Goal: Task Accomplishment & Management: Complete application form

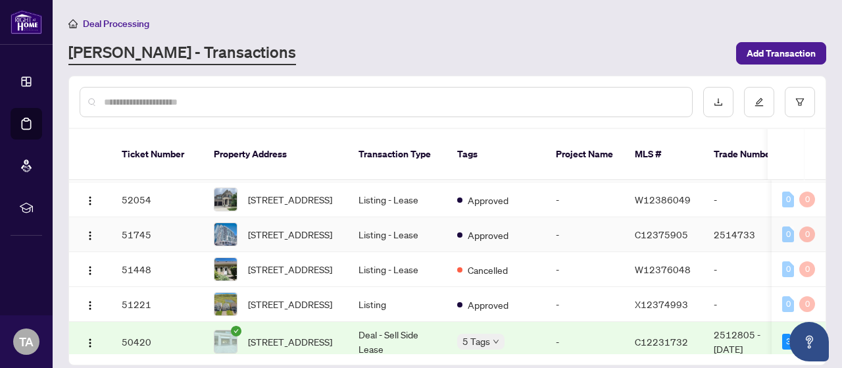
scroll to position [329, 0]
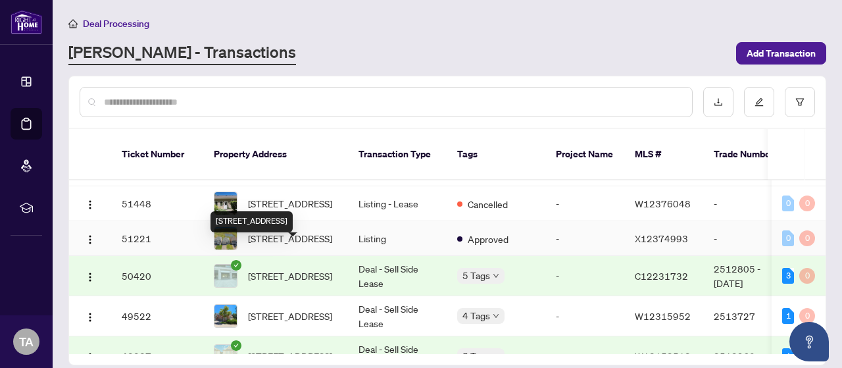
click at [310, 245] on span "[STREET_ADDRESS]" at bounding box center [290, 238] width 84 height 14
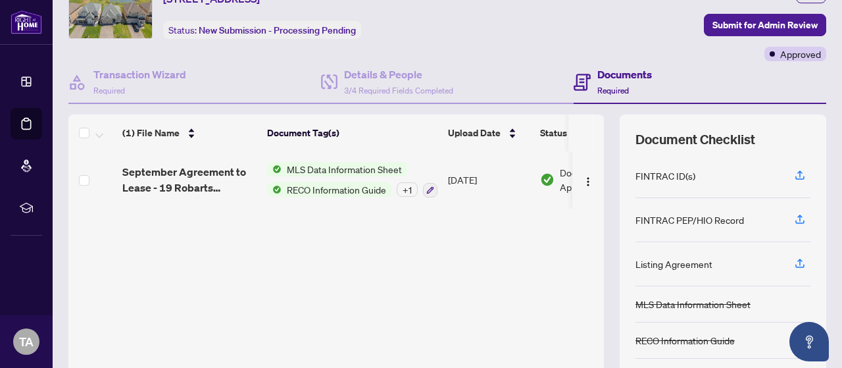
scroll to position [131, 0]
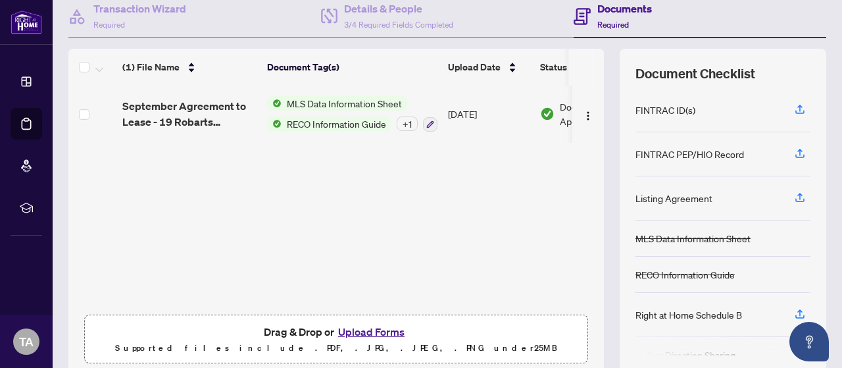
click at [365, 328] on button "Upload Forms" at bounding box center [371, 331] width 74 height 17
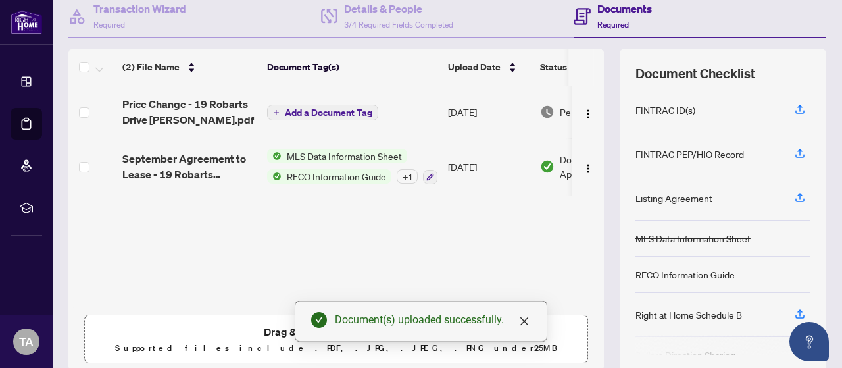
click at [318, 111] on span "Add a Document Tag" at bounding box center [328, 112] width 87 height 9
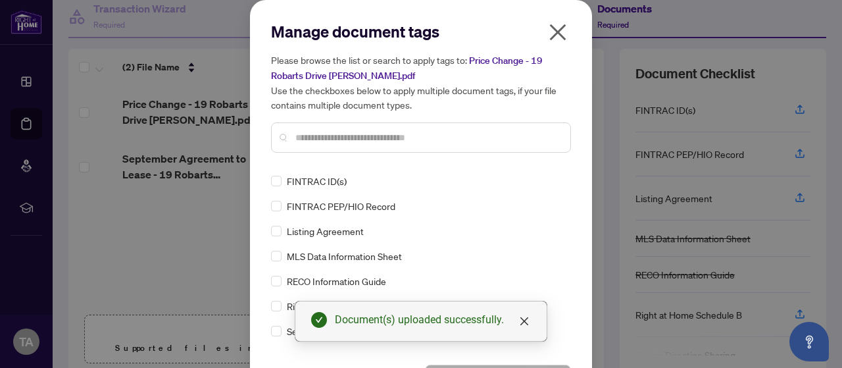
click at [325, 131] on input "text" at bounding box center [427, 137] width 264 height 14
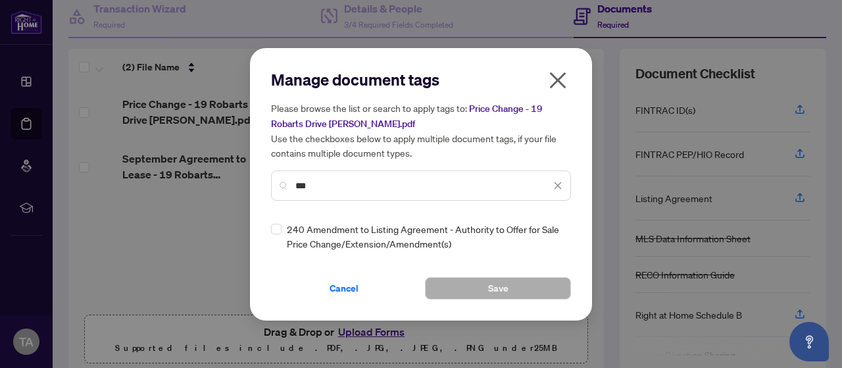
type input "***"
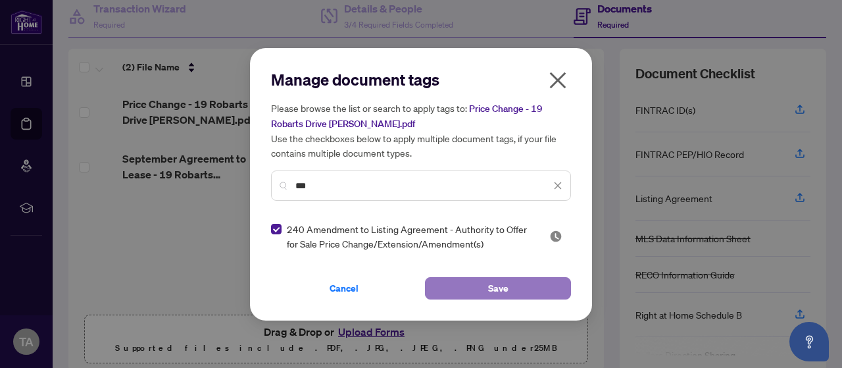
click at [454, 294] on button "Save" at bounding box center [498, 288] width 146 height 22
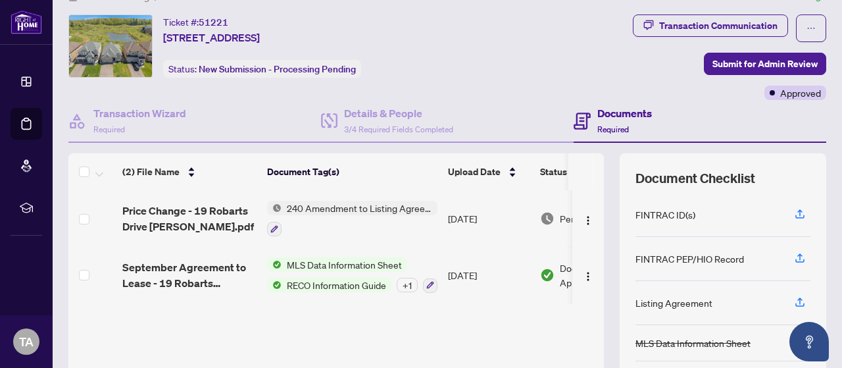
scroll to position [66, 0]
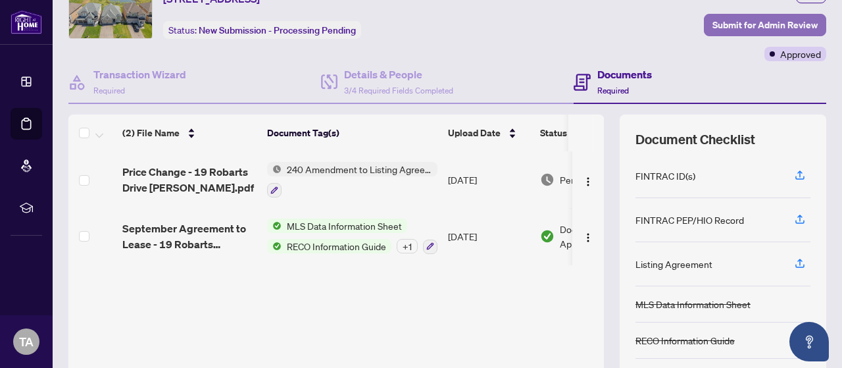
click at [761, 26] on span "Submit for Admin Review" at bounding box center [764, 24] width 105 height 21
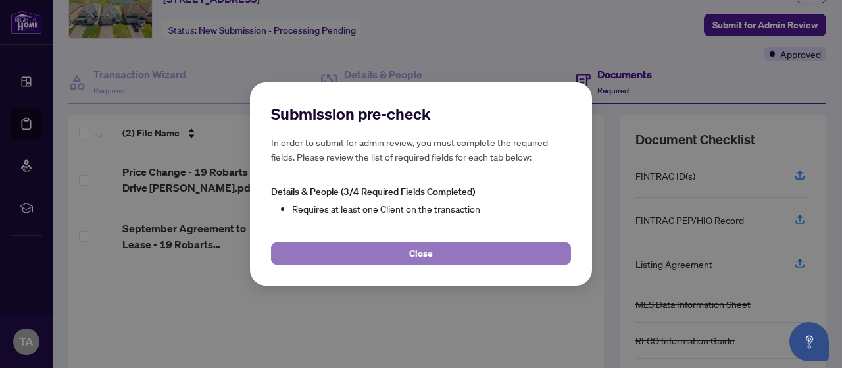
click at [451, 252] on button "Close" at bounding box center [421, 253] width 300 height 22
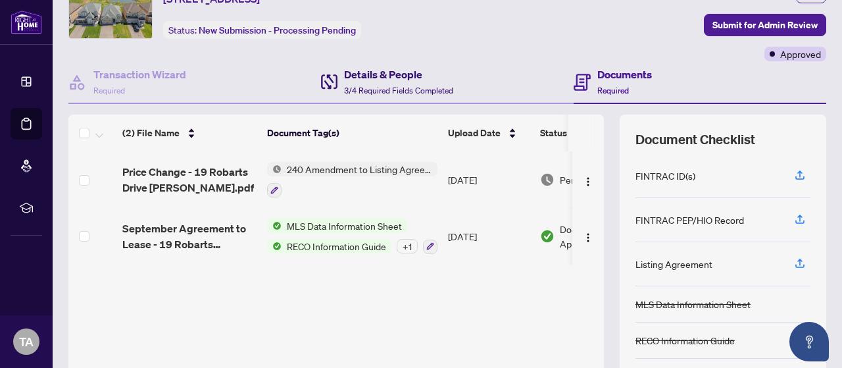
click at [391, 74] on h4 "Details & People" at bounding box center [398, 74] width 109 height 16
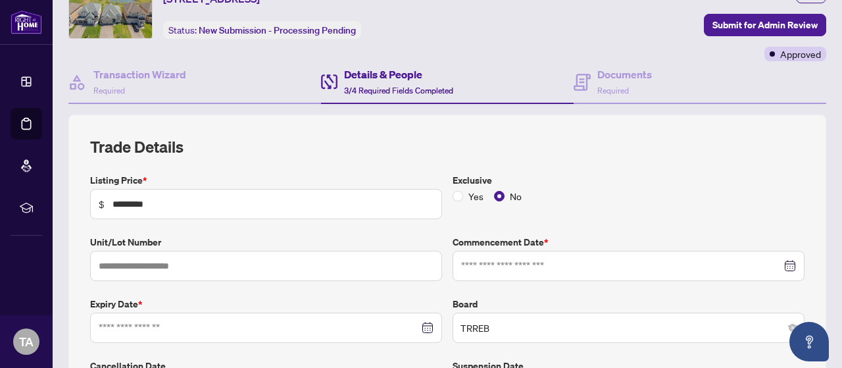
type input "**********"
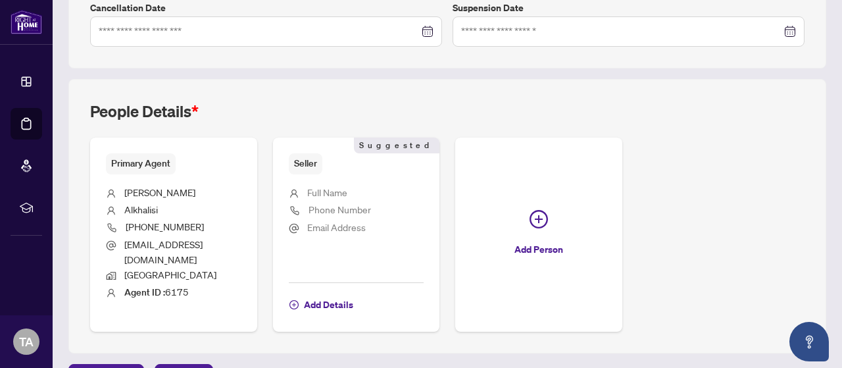
scroll to position [439, 0]
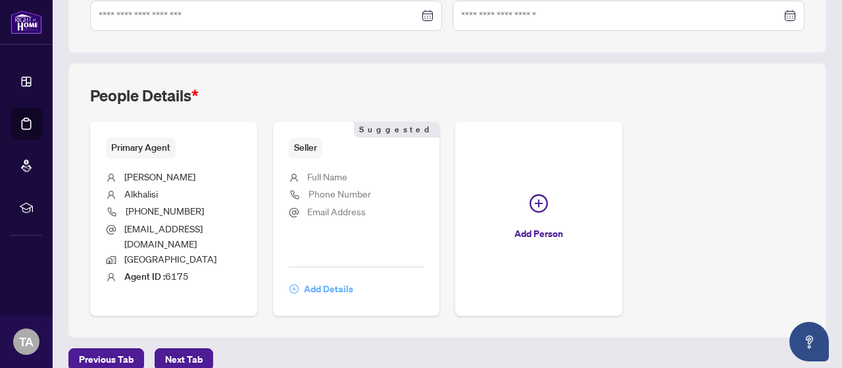
click at [353, 278] on span "Add Details" at bounding box center [328, 288] width 49 height 21
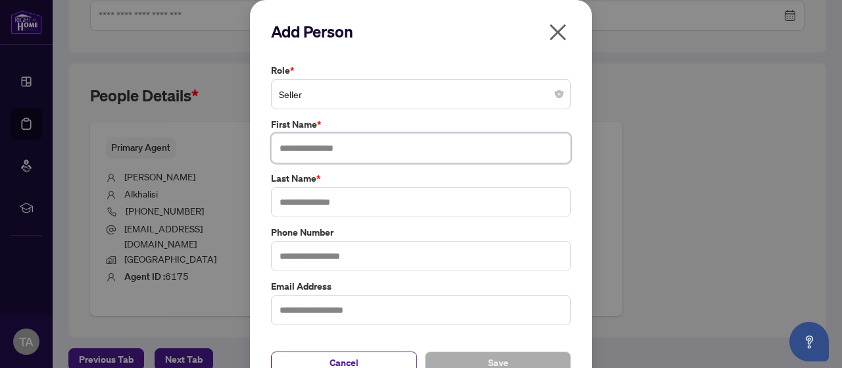
click at [309, 157] on input "text" at bounding box center [421, 148] width 300 height 30
type input "*"
type input "****"
type input "******"
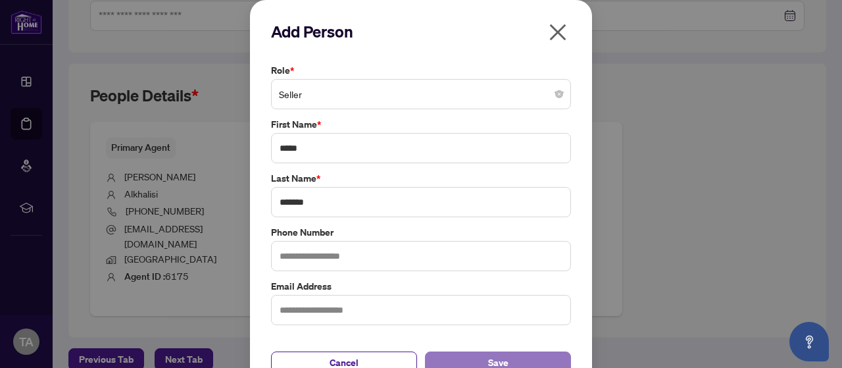
click at [536, 364] on button "Save" at bounding box center [498, 362] width 146 height 22
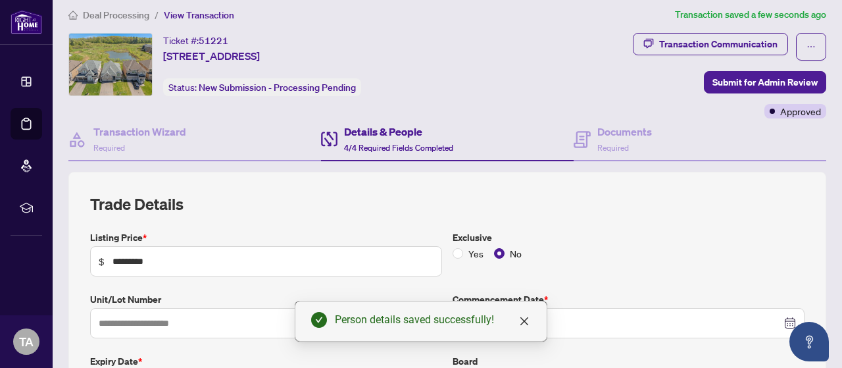
scroll to position [0, 0]
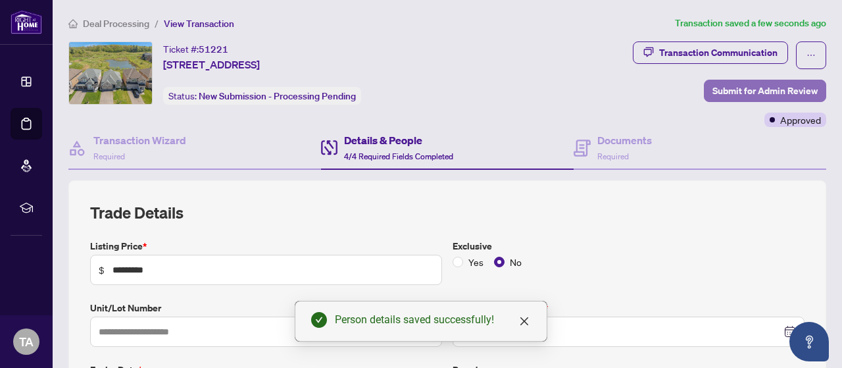
click at [760, 90] on span "Submit for Admin Review" at bounding box center [764, 90] width 105 height 21
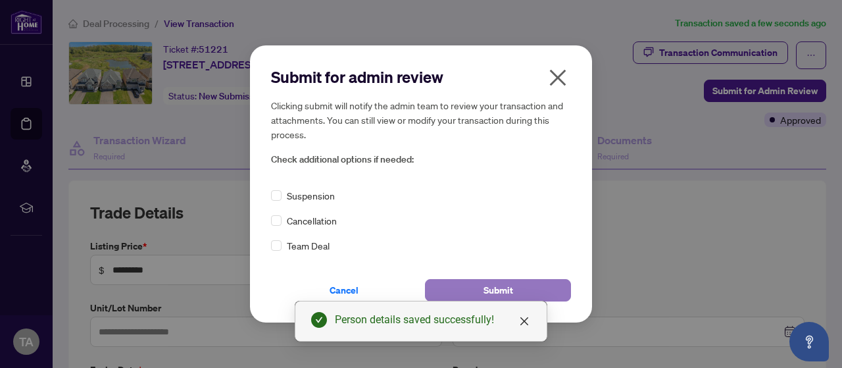
click at [484, 282] on span "Submit" at bounding box center [498, 289] width 30 height 21
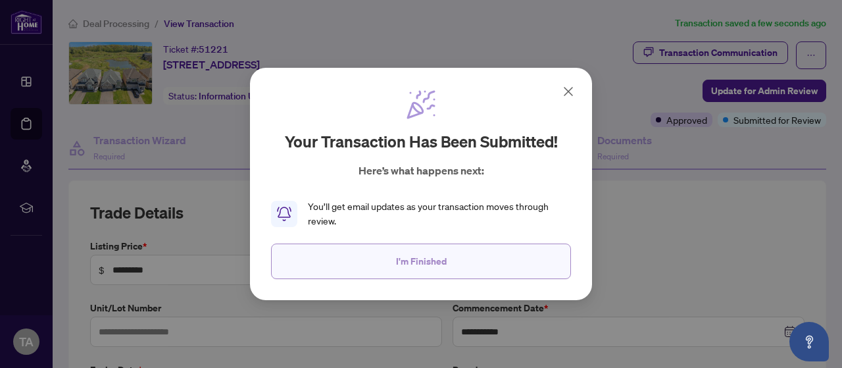
click at [433, 259] on span "I'm Finished" at bounding box center [421, 260] width 51 height 21
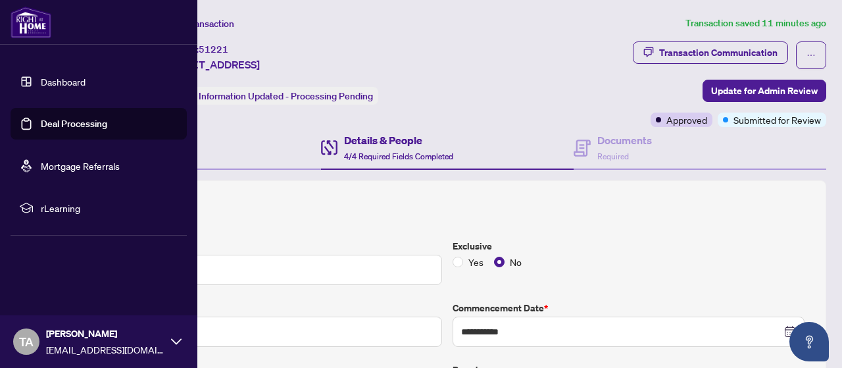
drag, startPoint x: 39, startPoint y: 128, endPoint x: 76, endPoint y: 140, distance: 38.3
click at [41, 128] on link "Deal Processing" at bounding box center [74, 124] width 66 height 12
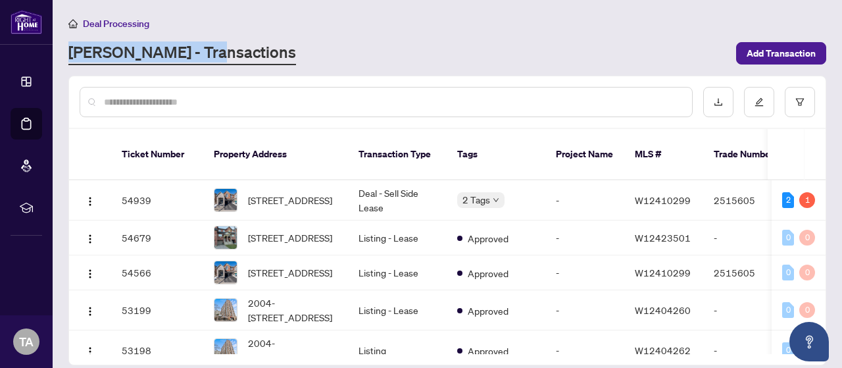
drag, startPoint x: 223, startPoint y: 56, endPoint x: 62, endPoint y: 57, distance: 161.1
click at [62, 57] on main "Deal Processing [PERSON_NAME] - Transactions Add Transaction Ticket Number Prop…" at bounding box center [447, 184] width 789 height 368
click at [238, 51] on div "[PERSON_NAME] - Transactions" at bounding box center [397, 53] width 659 height 24
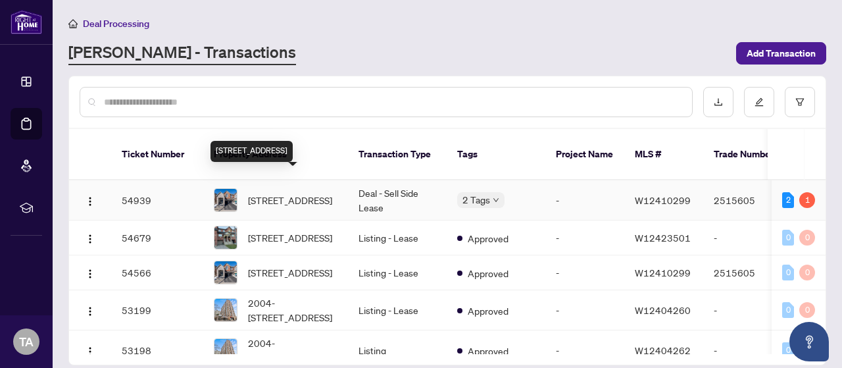
click at [314, 193] on span "[STREET_ADDRESS]" at bounding box center [290, 200] width 84 height 14
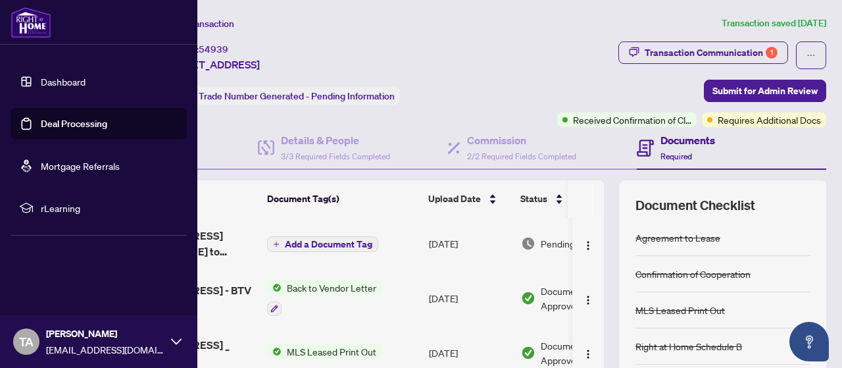
click at [55, 124] on link "Deal Processing" at bounding box center [74, 124] width 66 height 12
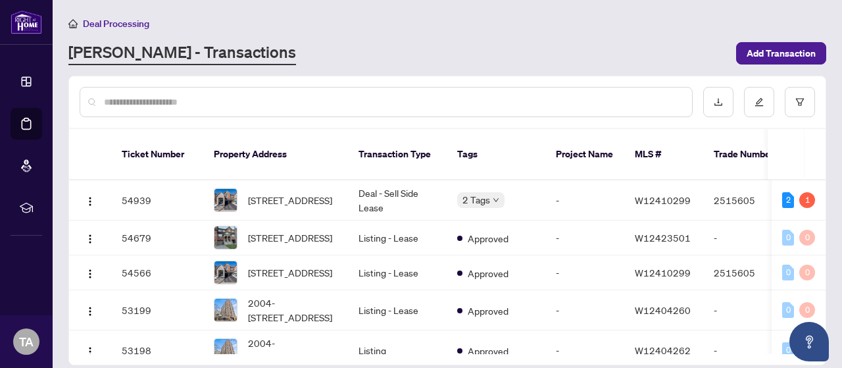
click at [207, 102] on input "text" at bounding box center [392, 102] width 577 height 14
click at [761, 51] on span "Add Transaction" at bounding box center [780, 53] width 69 height 21
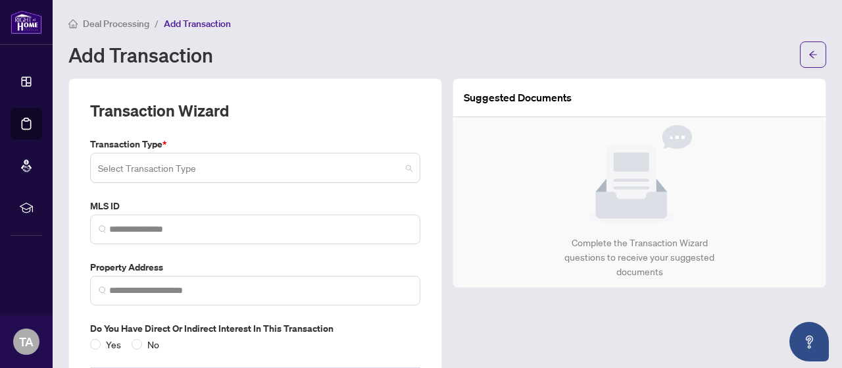
click at [173, 168] on input "search" at bounding box center [249, 169] width 302 height 29
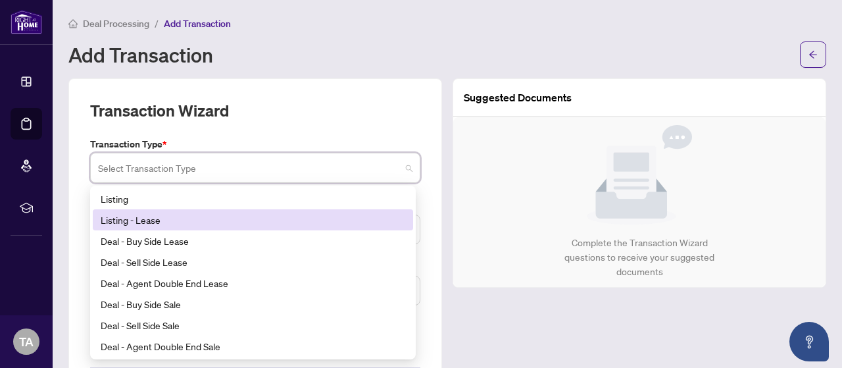
click at [155, 218] on div "Listing - Lease" at bounding box center [253, 219] width 304 height 14
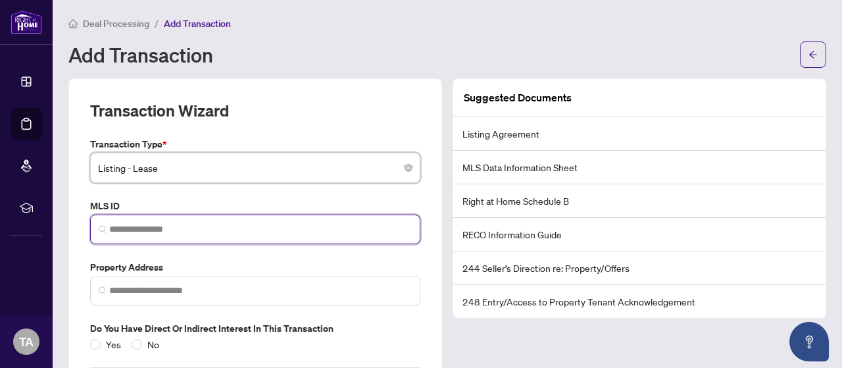
click at [129, 224] on input "search" at bounding box center [260, 229] width 302 height 14
